Goal: Transaction & Acquisition: Download file/media

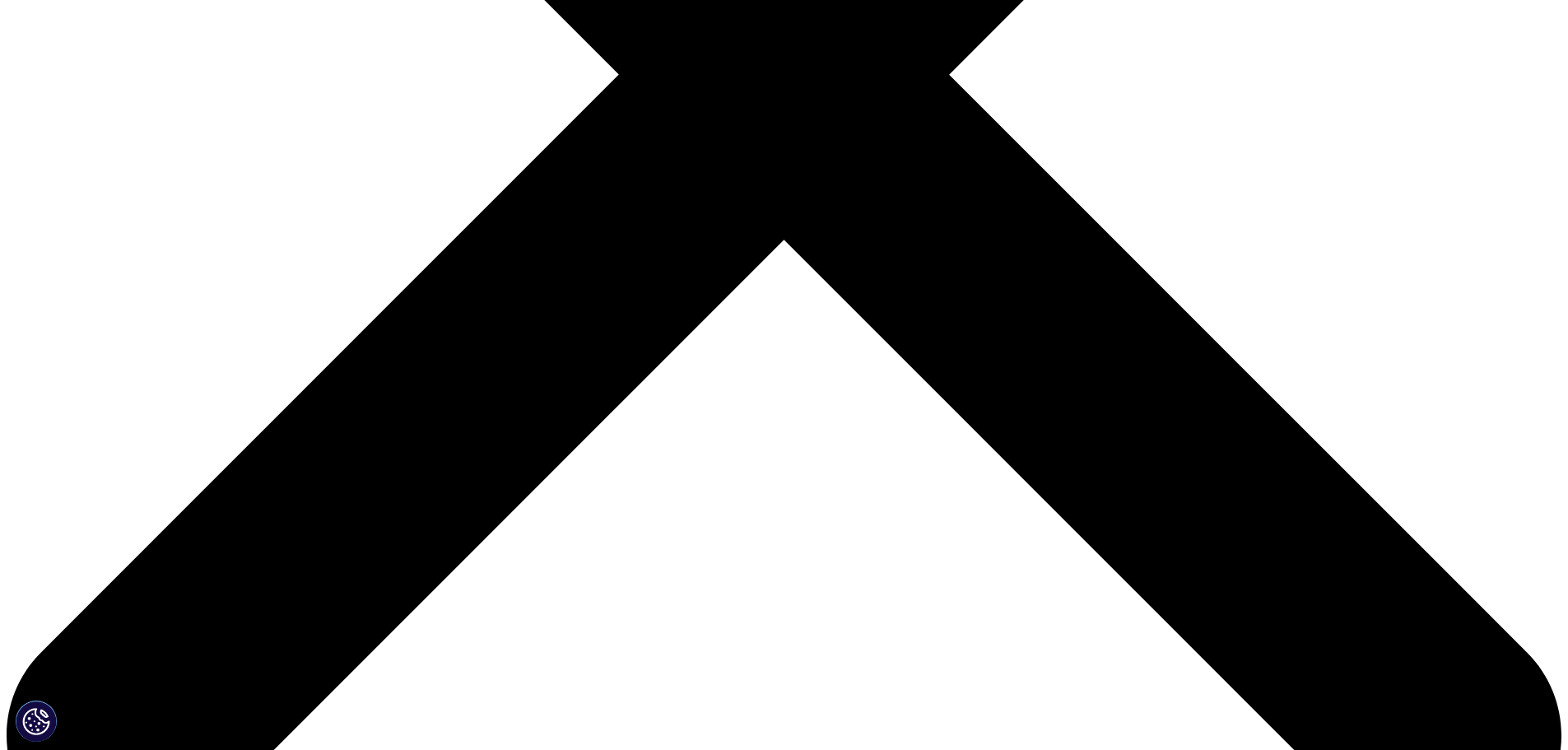
scroll to position [412, 0]
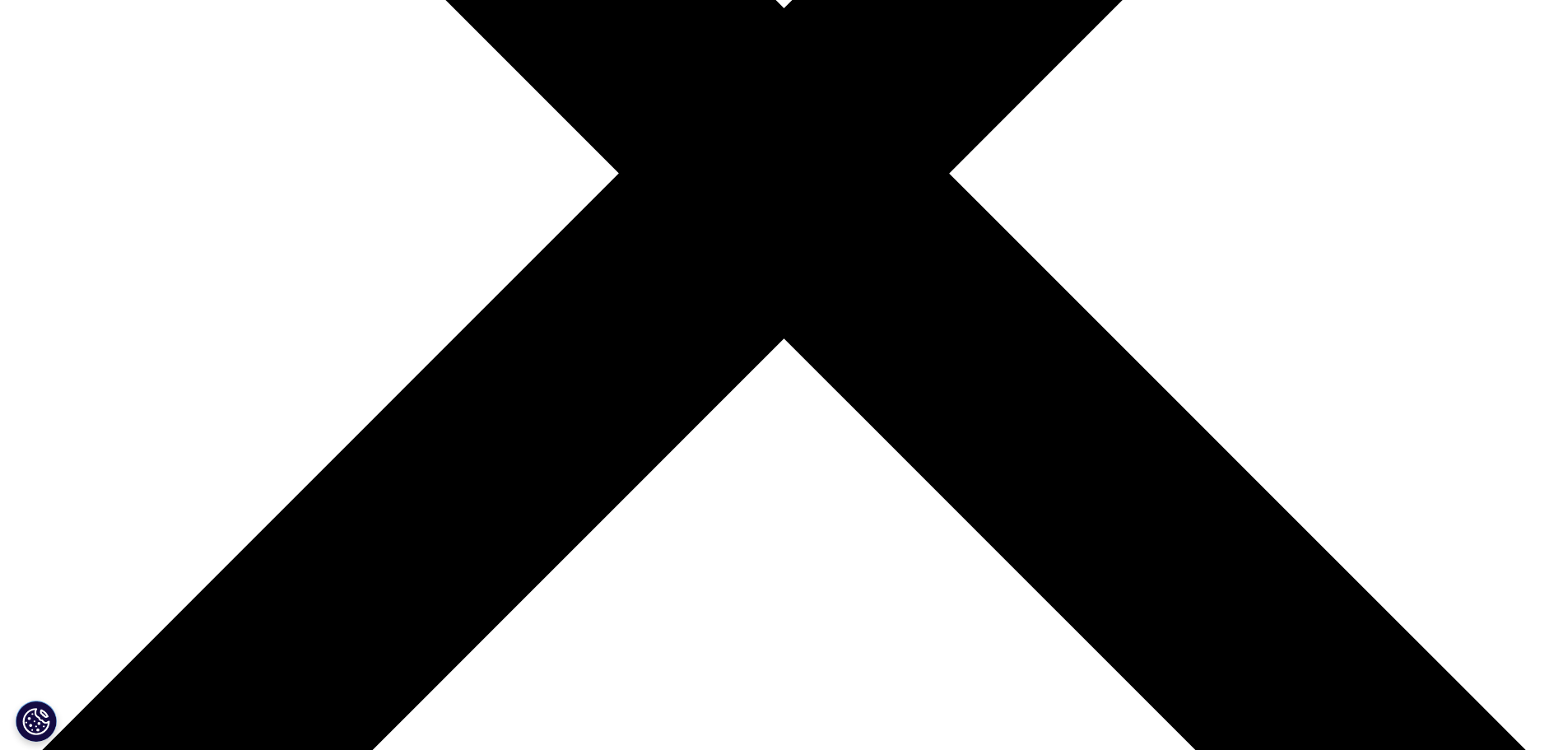
scroll to position [686, 0]
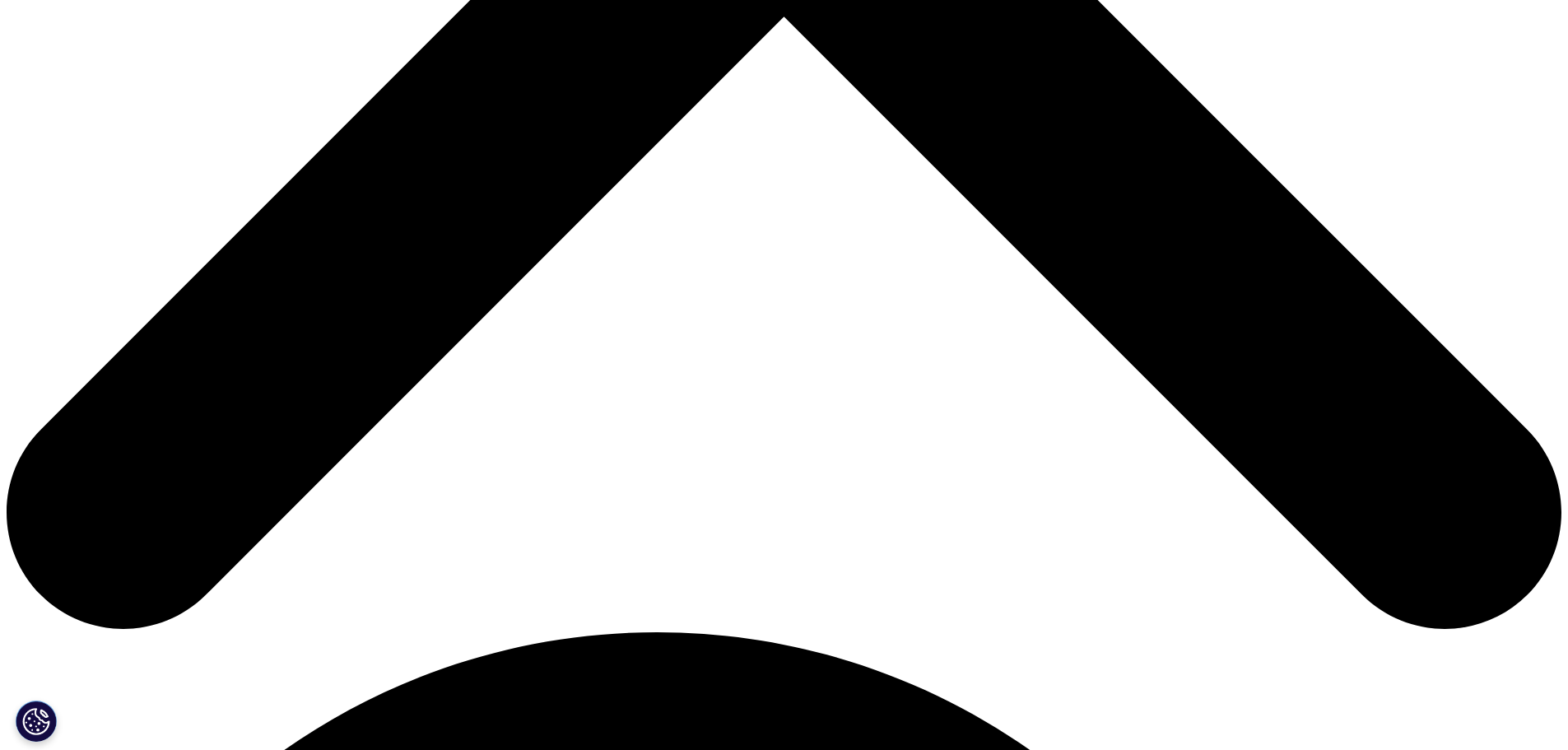
scroll to position [412, 0]
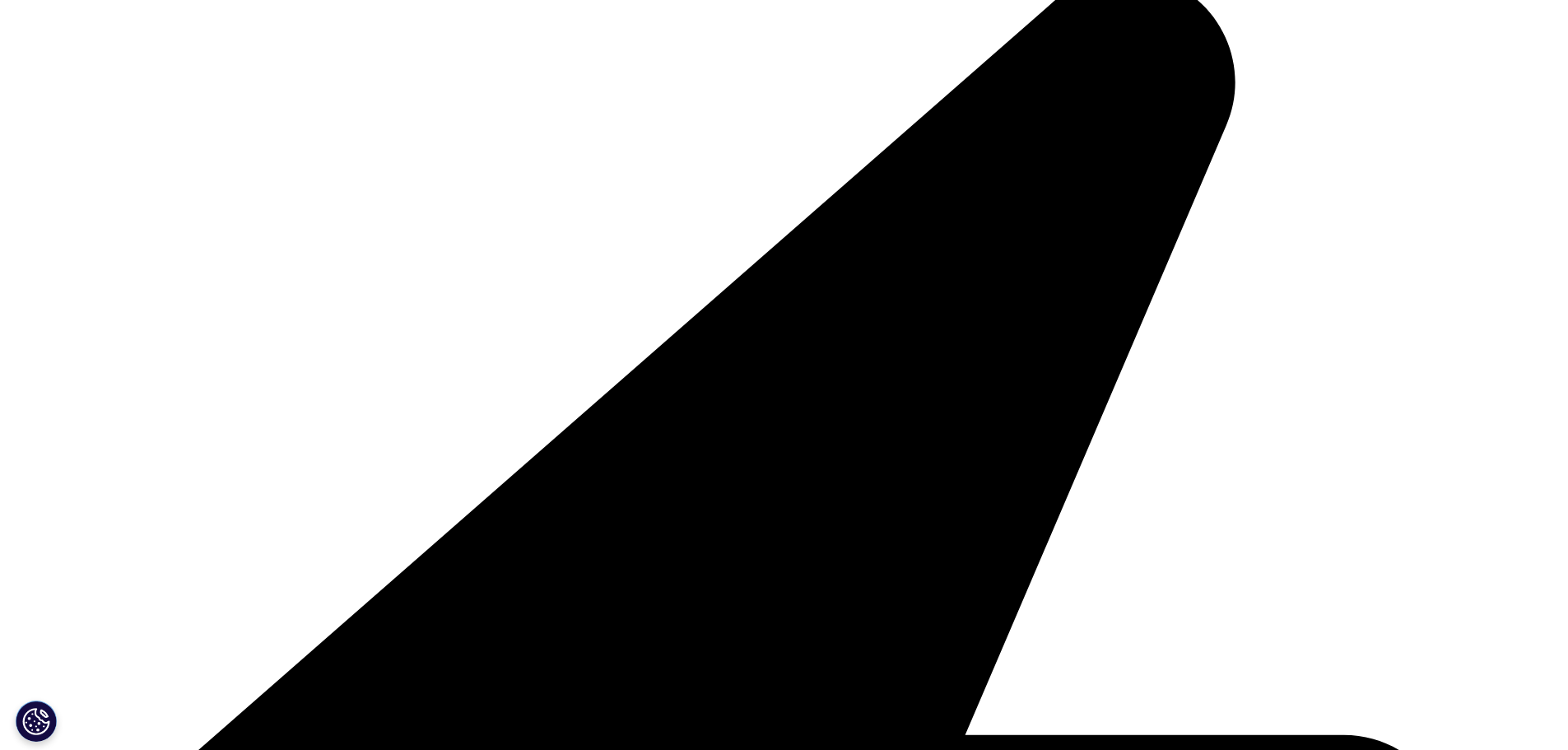
scroll to position [637, 971]
type input "Cassie"
type input "Yuan"
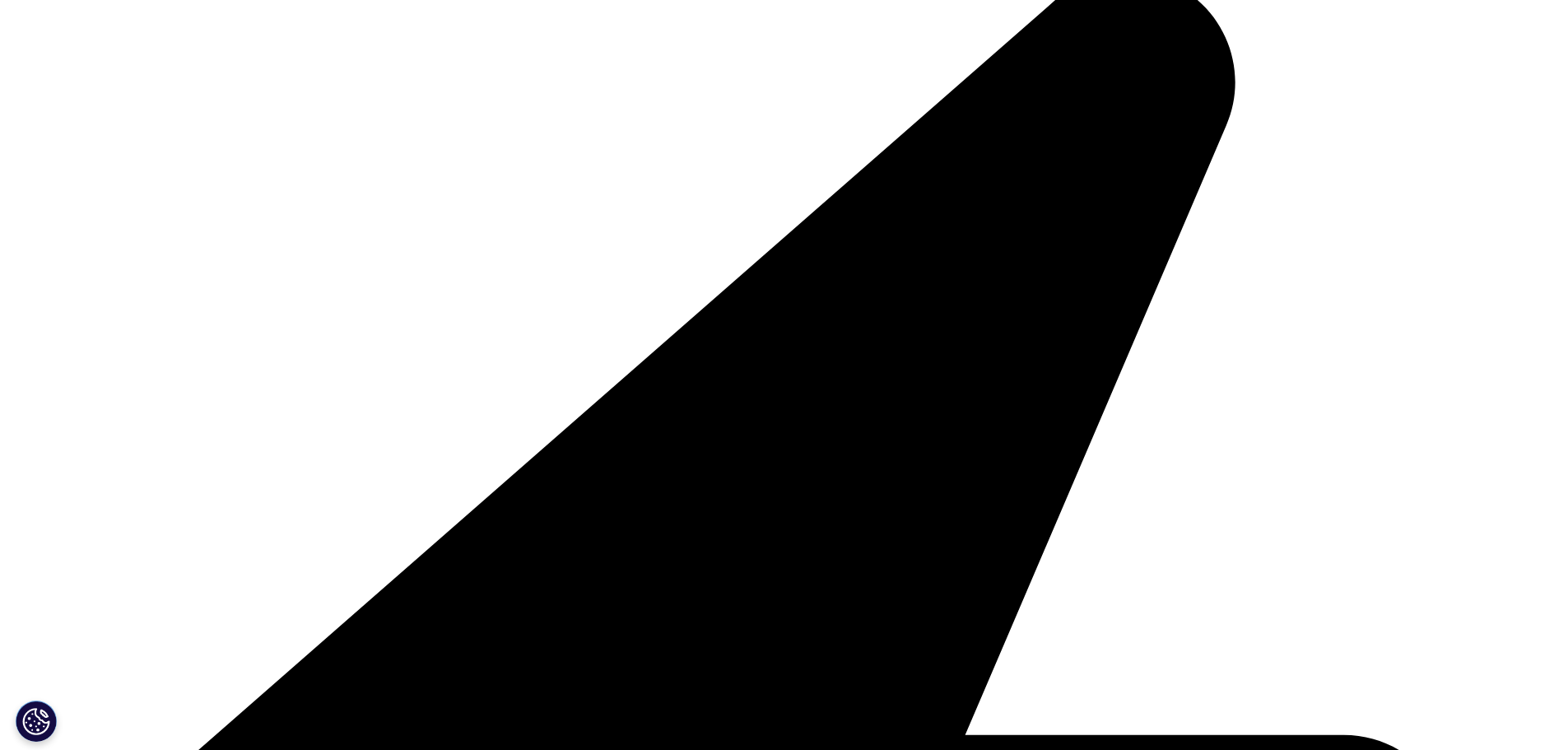
type input "cassie.yuan@rbccm.com"
type input "associate"
type input "rbccm"
select select "[GEOGRAPHIC_DATA]"
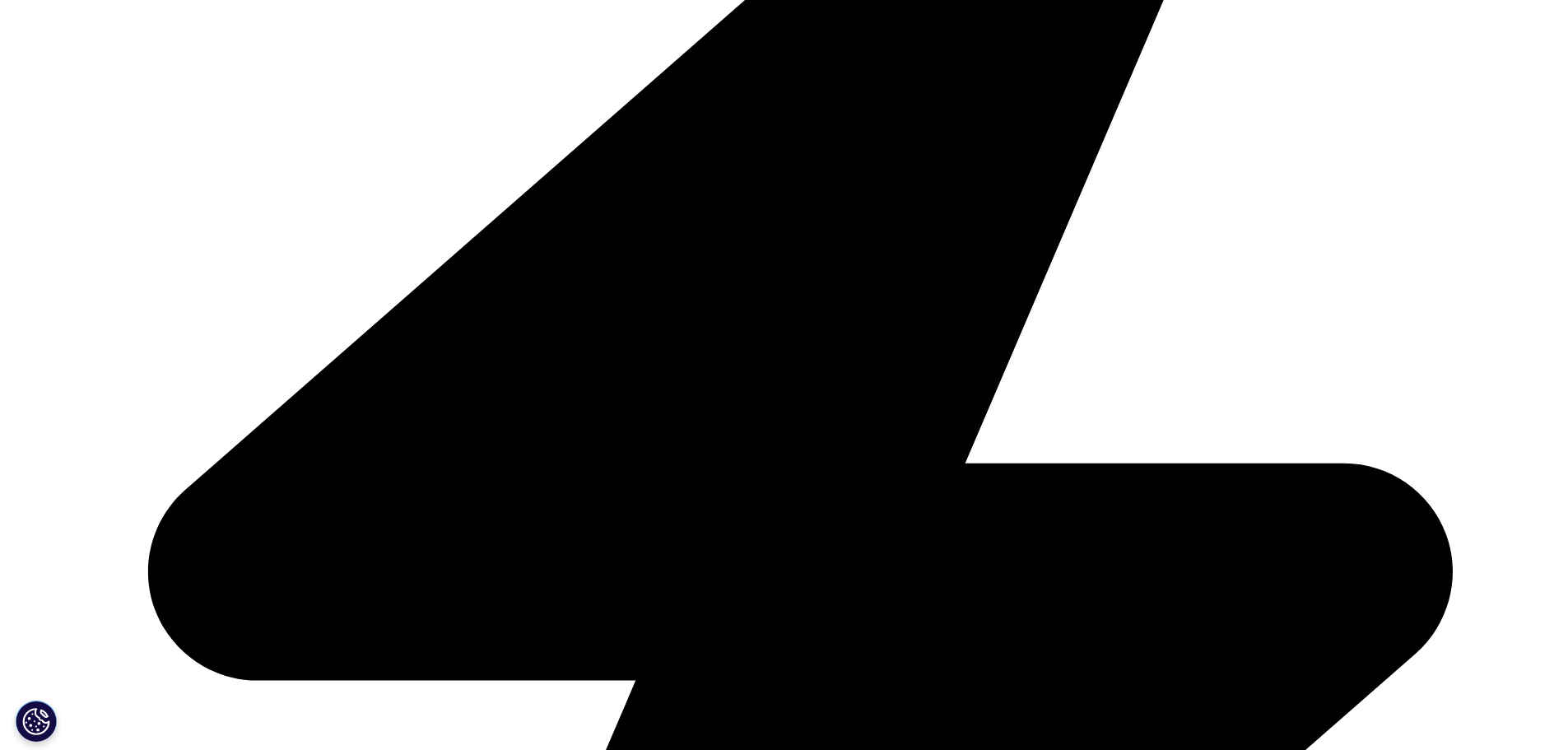
scroll to position [961, 0]
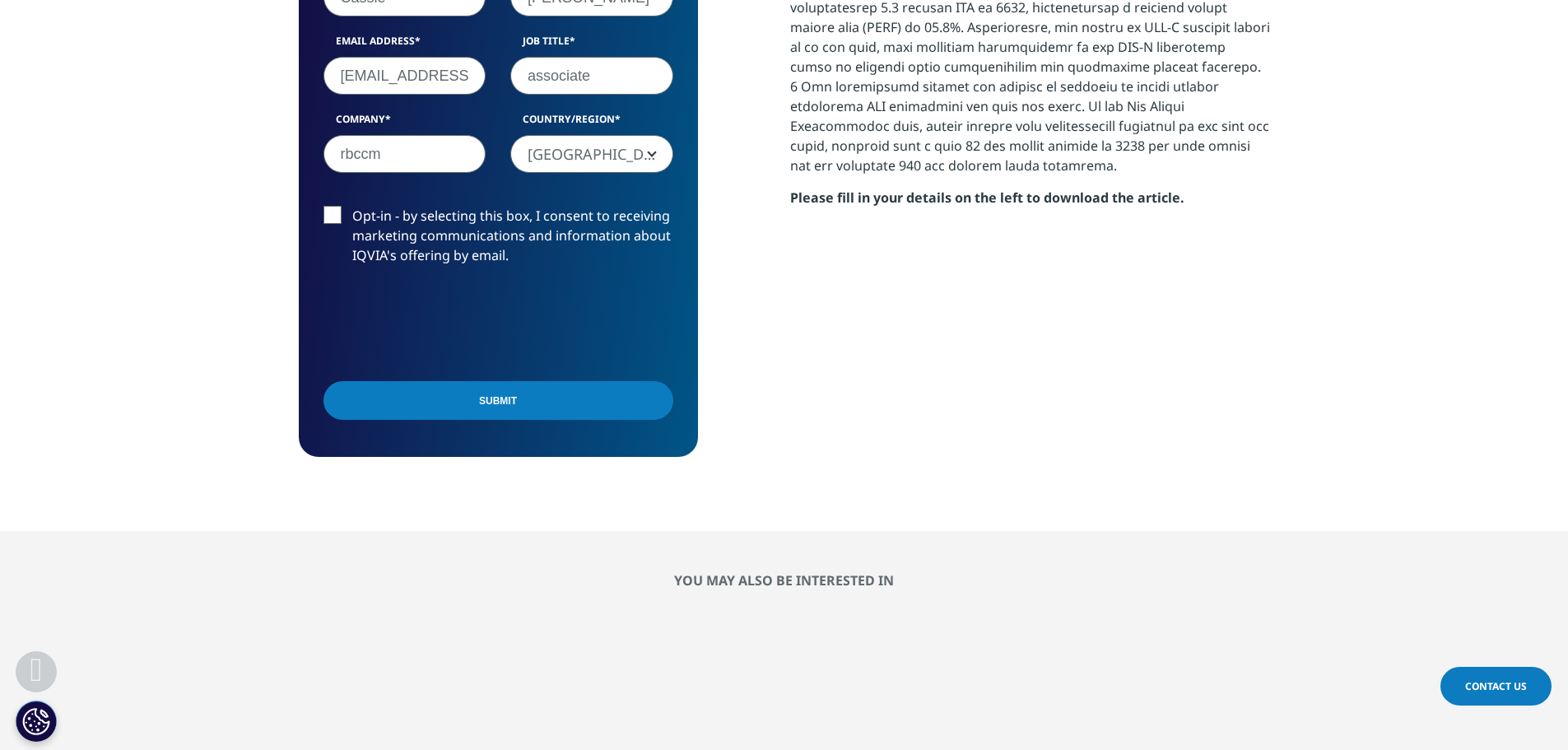
click at [439, 381] on input "Submit" at bounding box center [498, 400] width 350 height 38
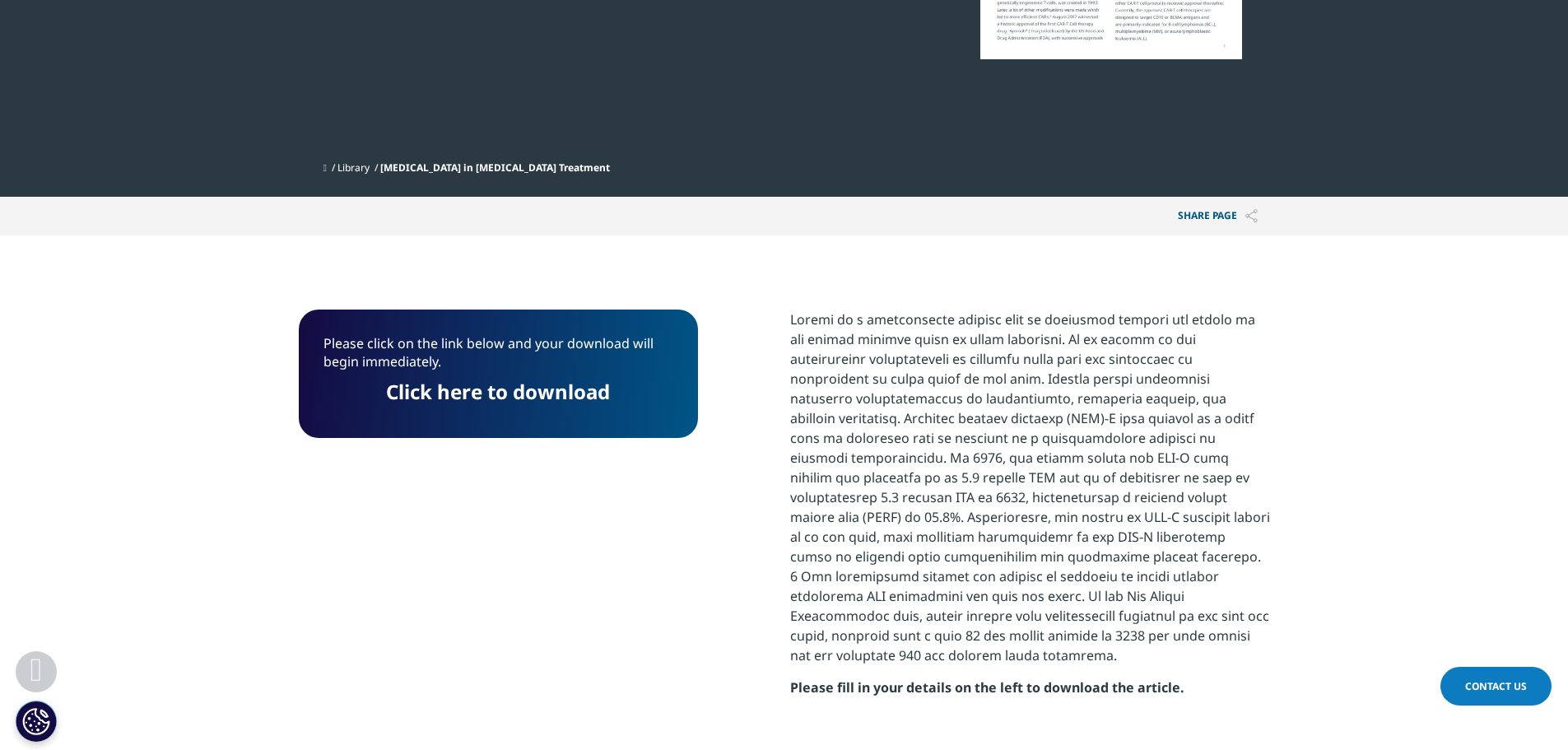
scroll to position [469, 0]
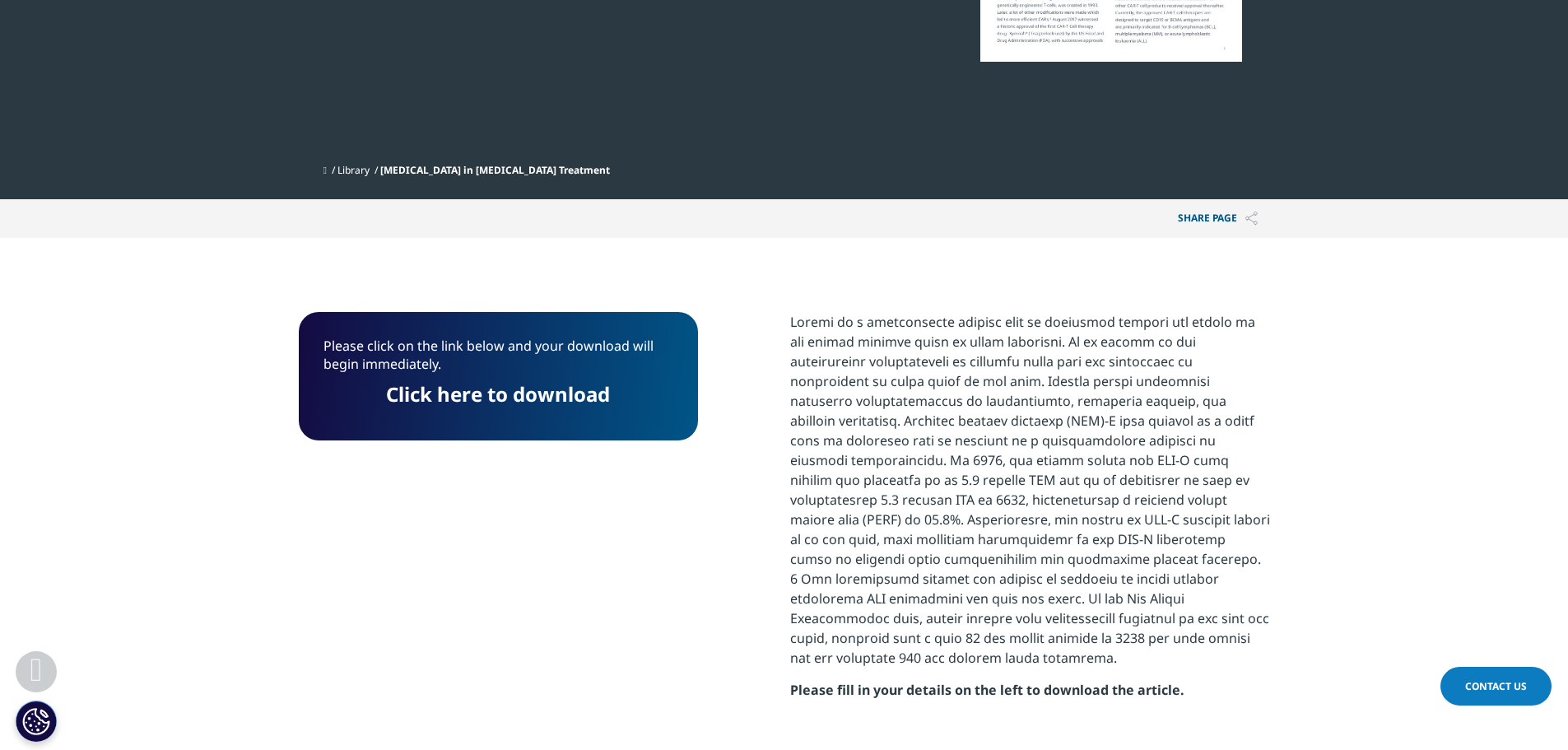
click at [503, 336] on p "Please click on the link below and your download will begin immediately." at bounding box center [498, 360] width 350 height 48
click at [502, 380] on link "Click here to download" at bounding box center [498, 394] width 224 height 27
